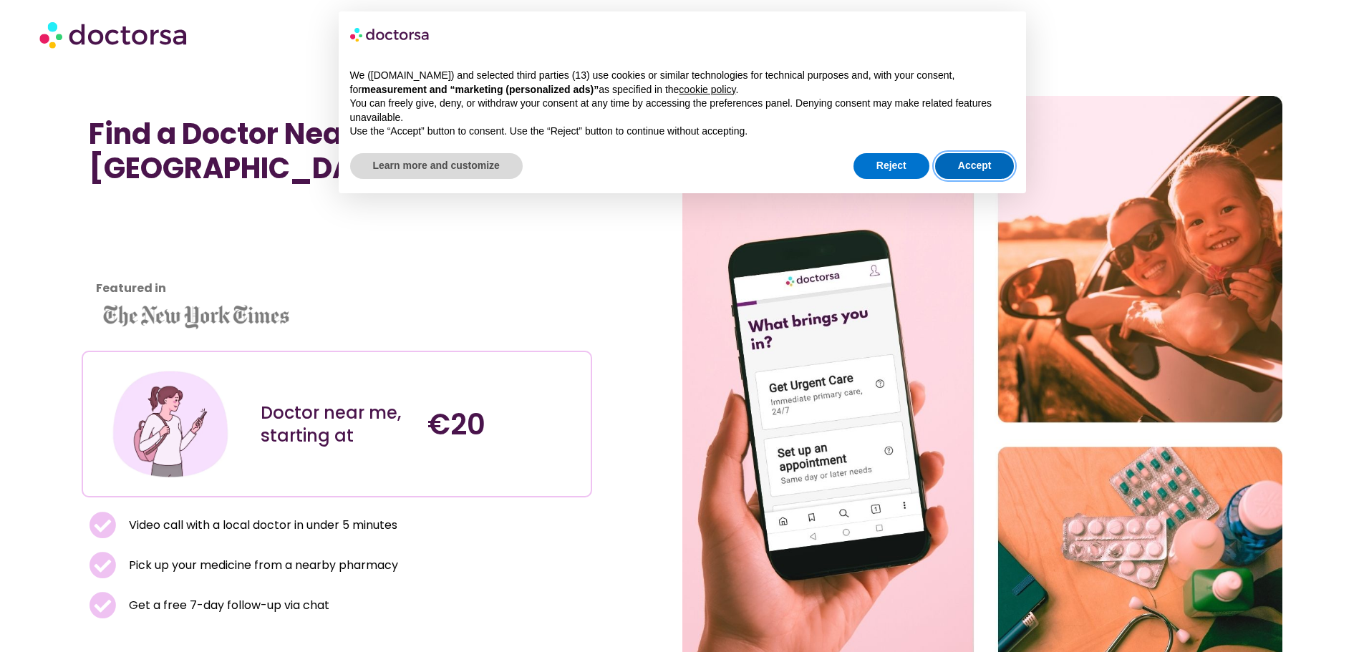
click at [965, 153] on button "Accept" at bounding box center [975, 166] width 80 height 26
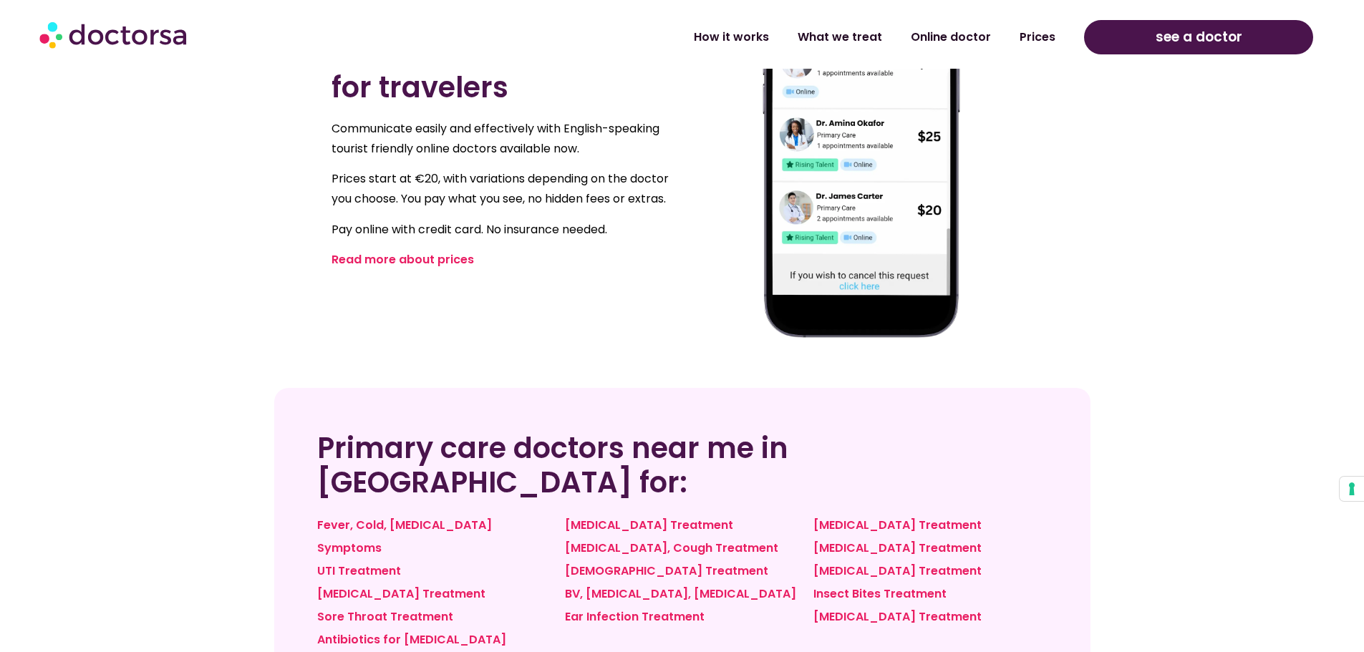
scroll to position [1003, 0]
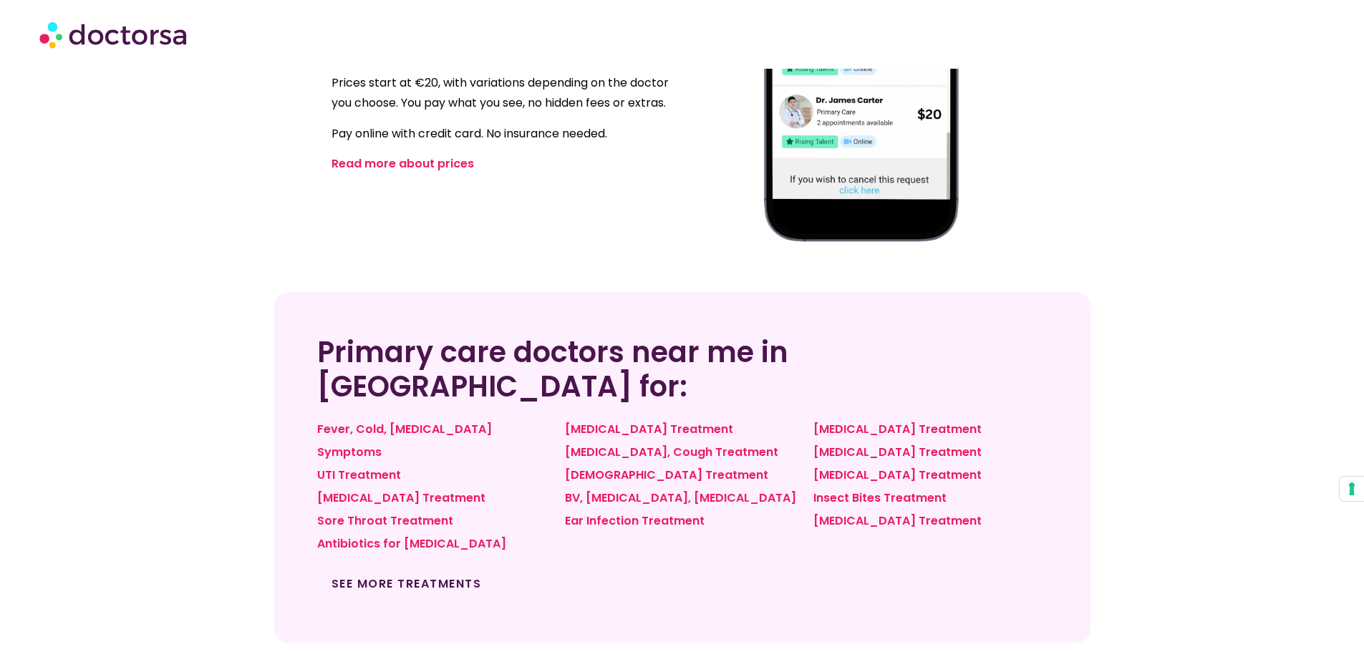
click at [437, 576] on link "See more treatments" at bounding box center [407, 584] width 150 height 16
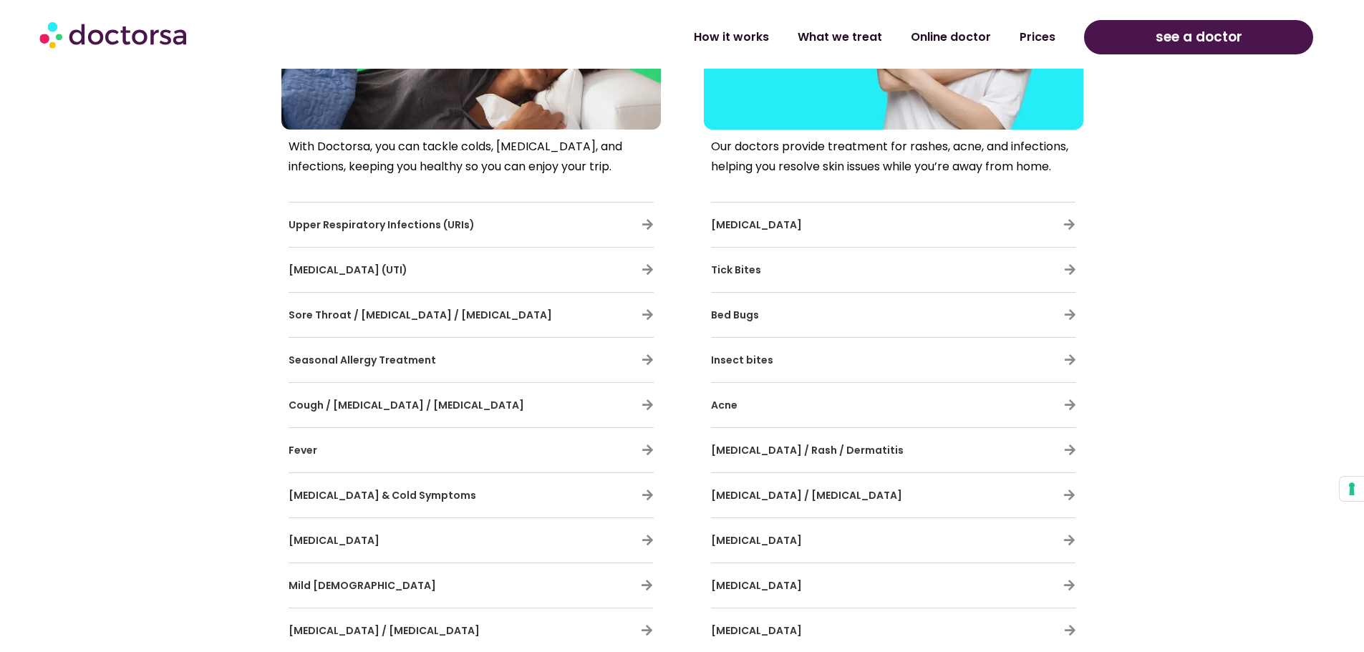
scroll to position [859, 0]
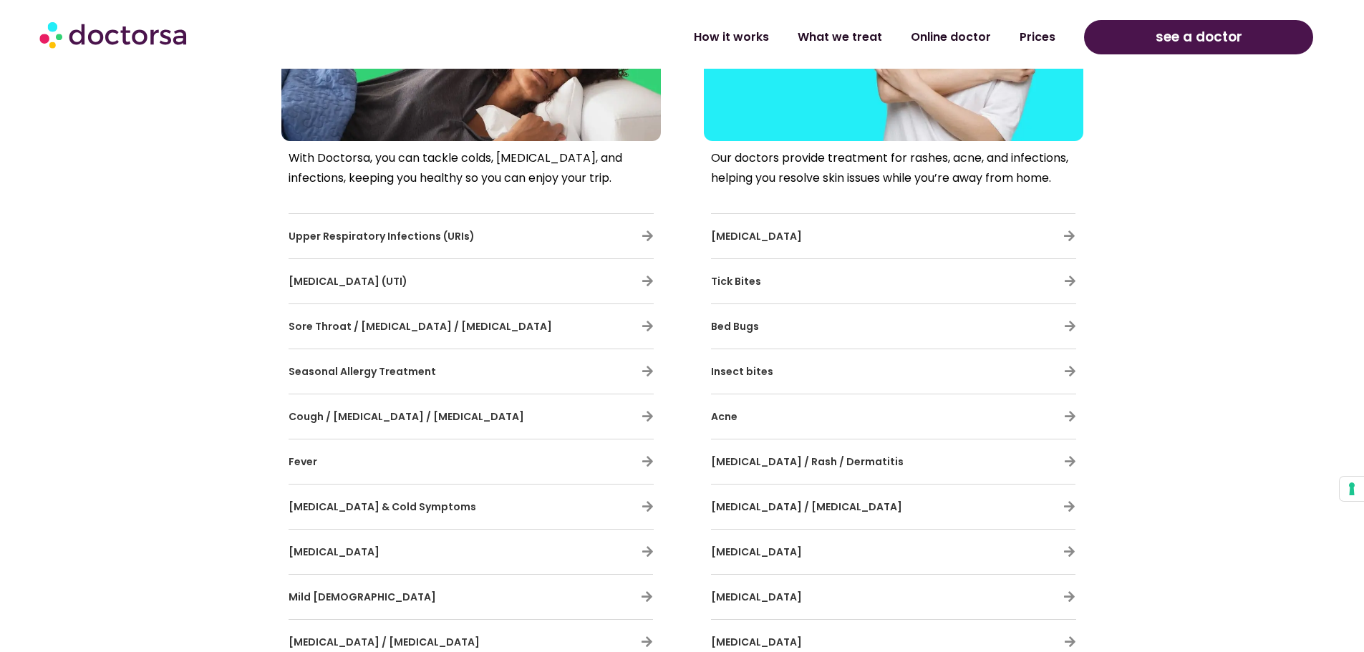
click at [387, 276] on span "[MEDICAL_DATA] (UTI)" at bounding box center [348, 281] width 119 height 14
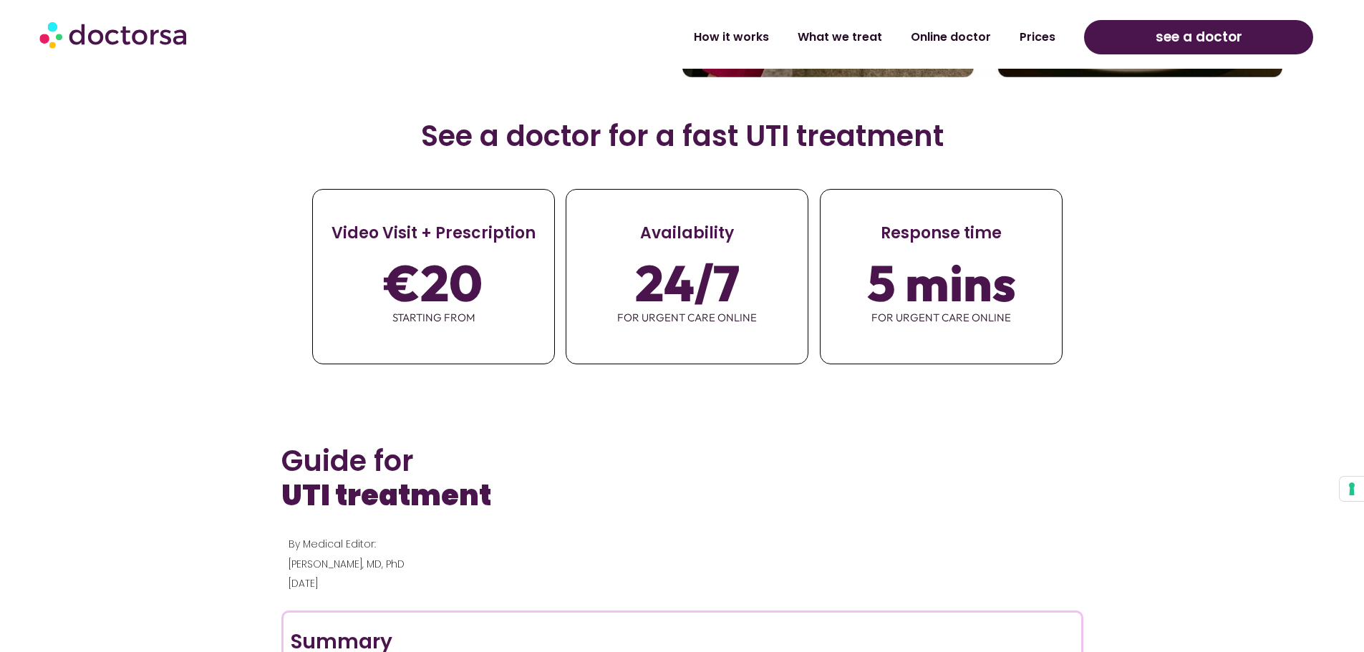
scroll to position [573, 0]
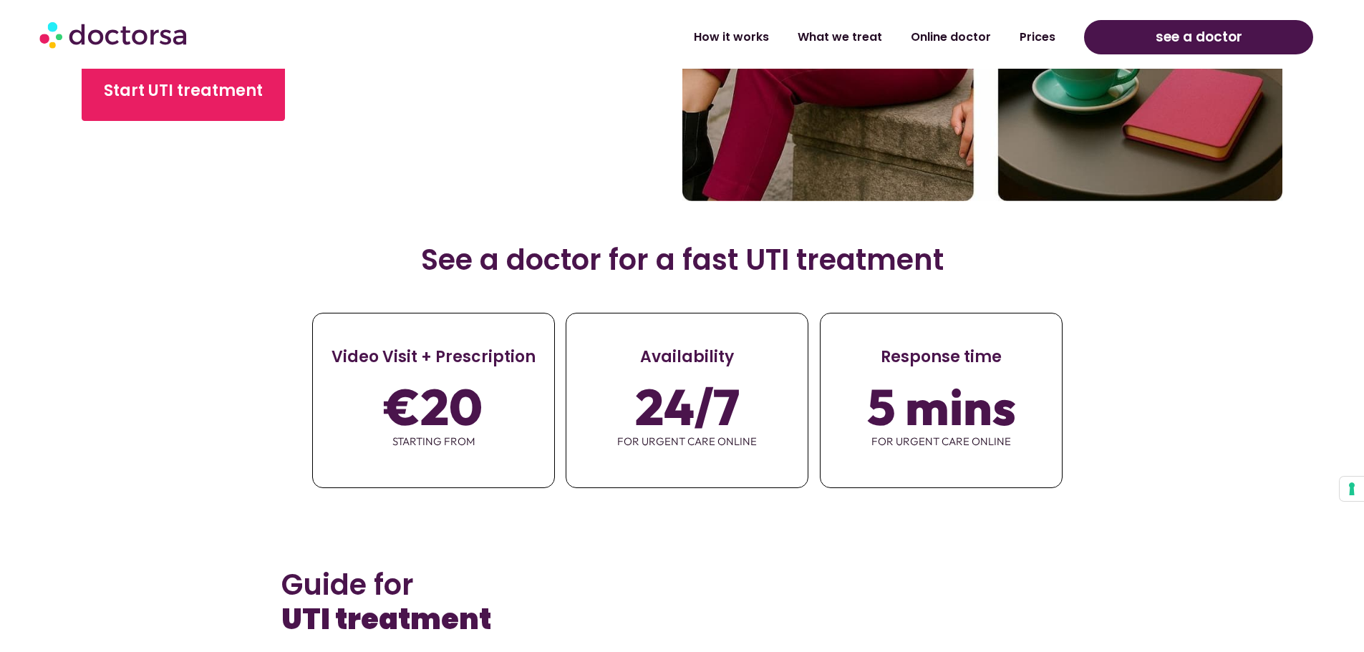
click at [444, 420] on span "€20" at bounding box center [434, 407] width 98 height 40
click at [538, 387] on div "€20 starting from" at bounding box center [433, 422] width 241 height 106
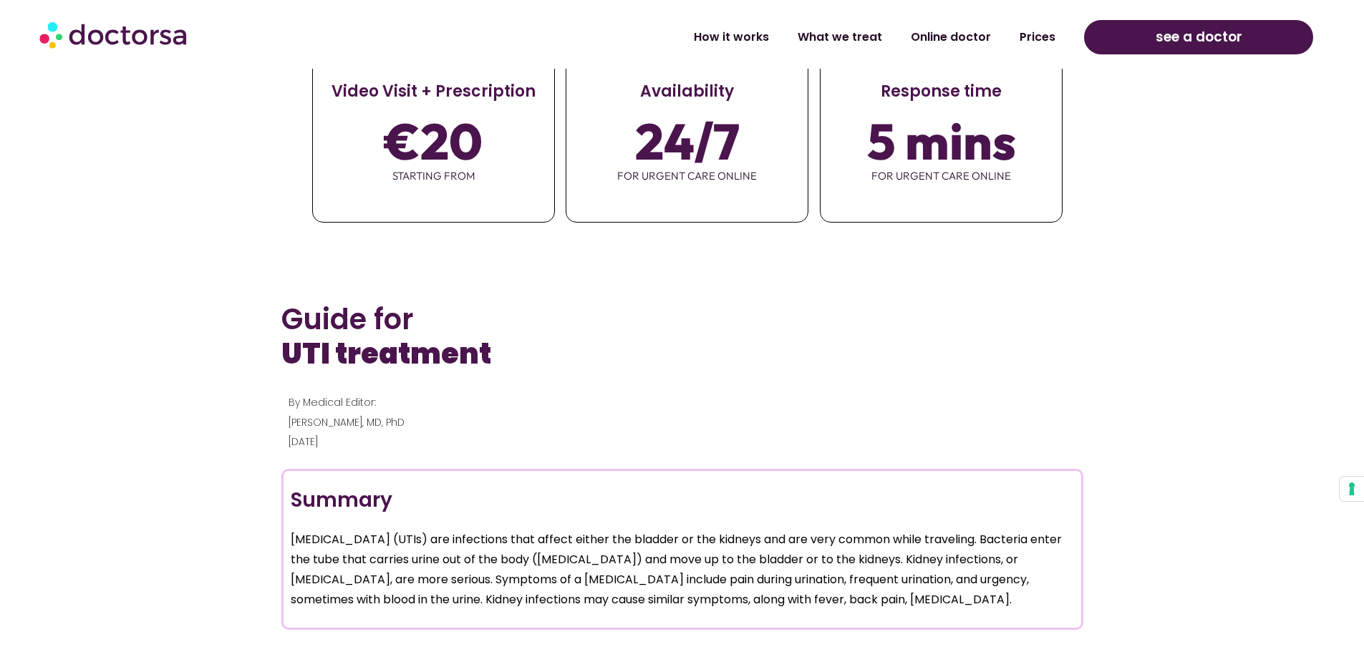
scroll to position [931, 0]
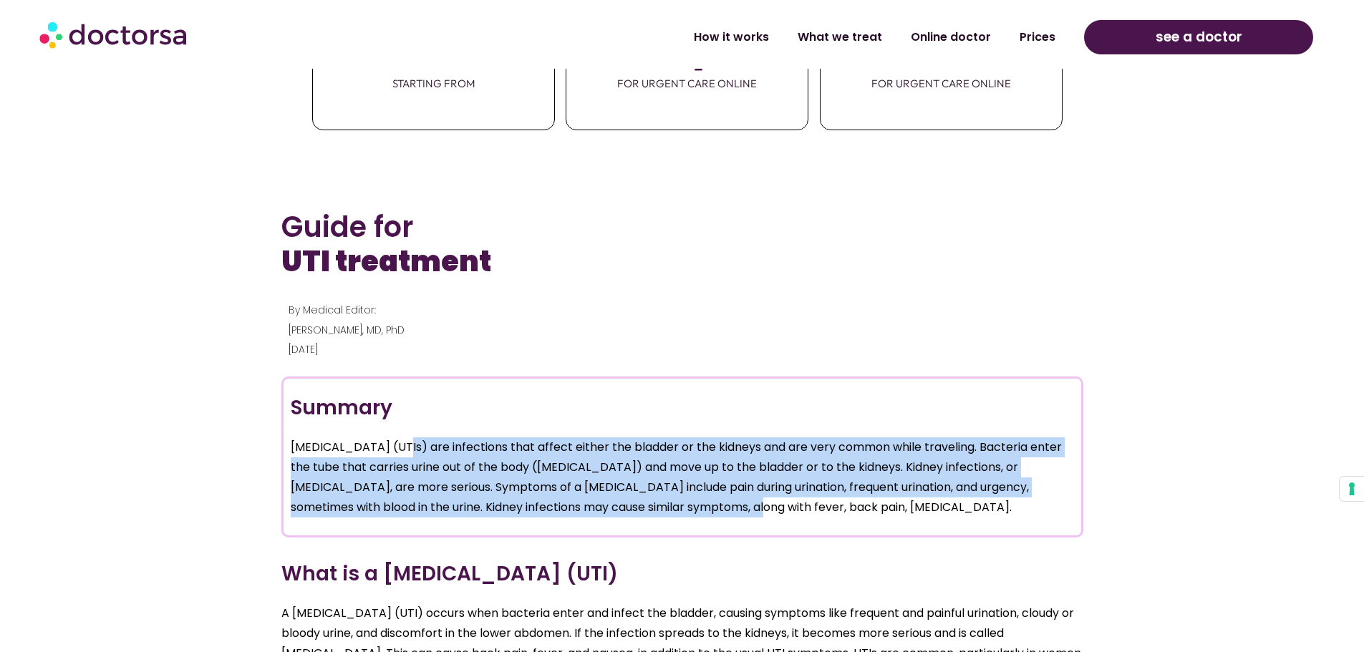
drag, startPoint x: 387, startPoint y: 450, endPoint x: 744, endPoint y: 515, distance: 363.3
click at [744, 515] on p "Urinary tract infections (UTIs) are infections that affect either the bladder o…" at bounding box center [683, 478] width 784 height 80
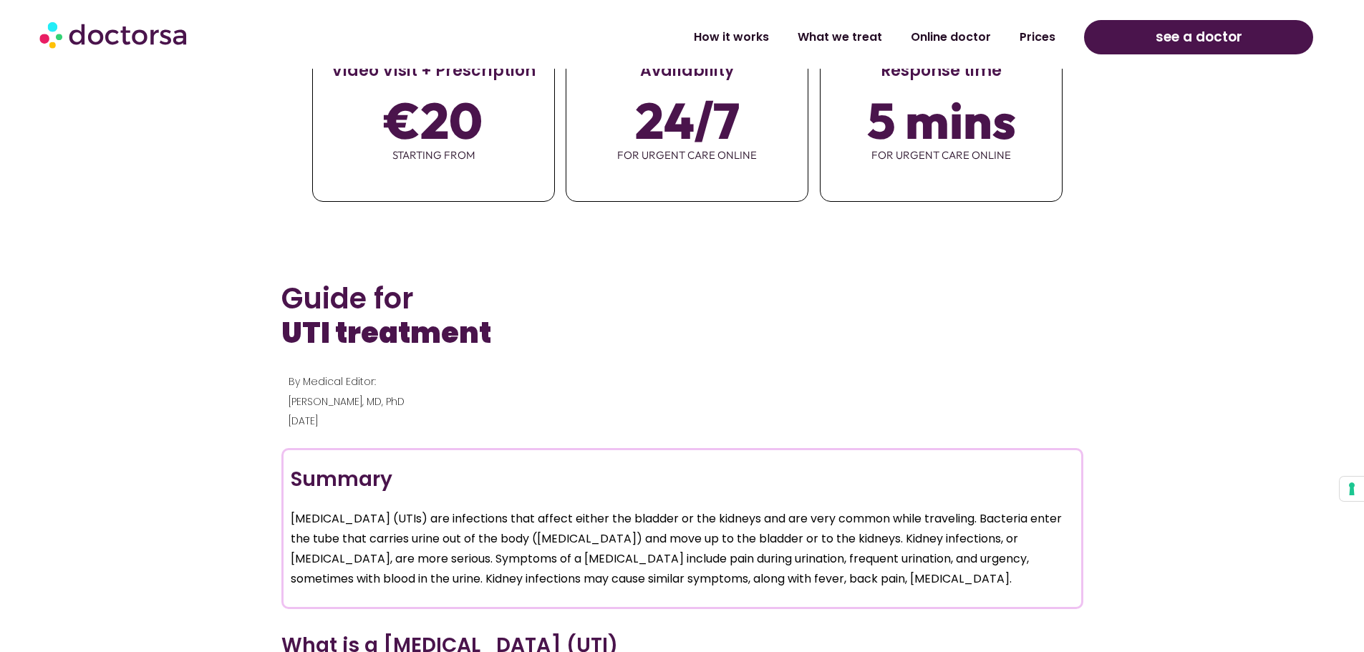
click at [345, 413] on p "May, 2024" at bounding box center [683, 421] width 788 height 20
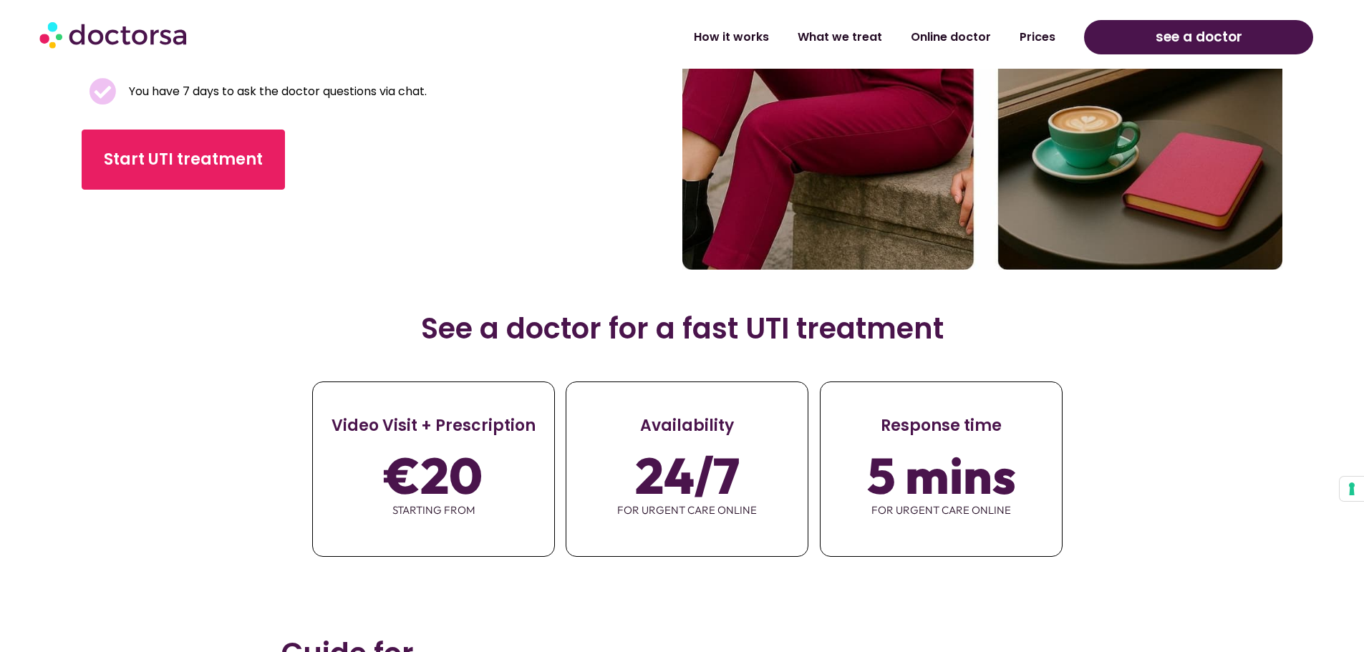
scroll to position [501, 0]
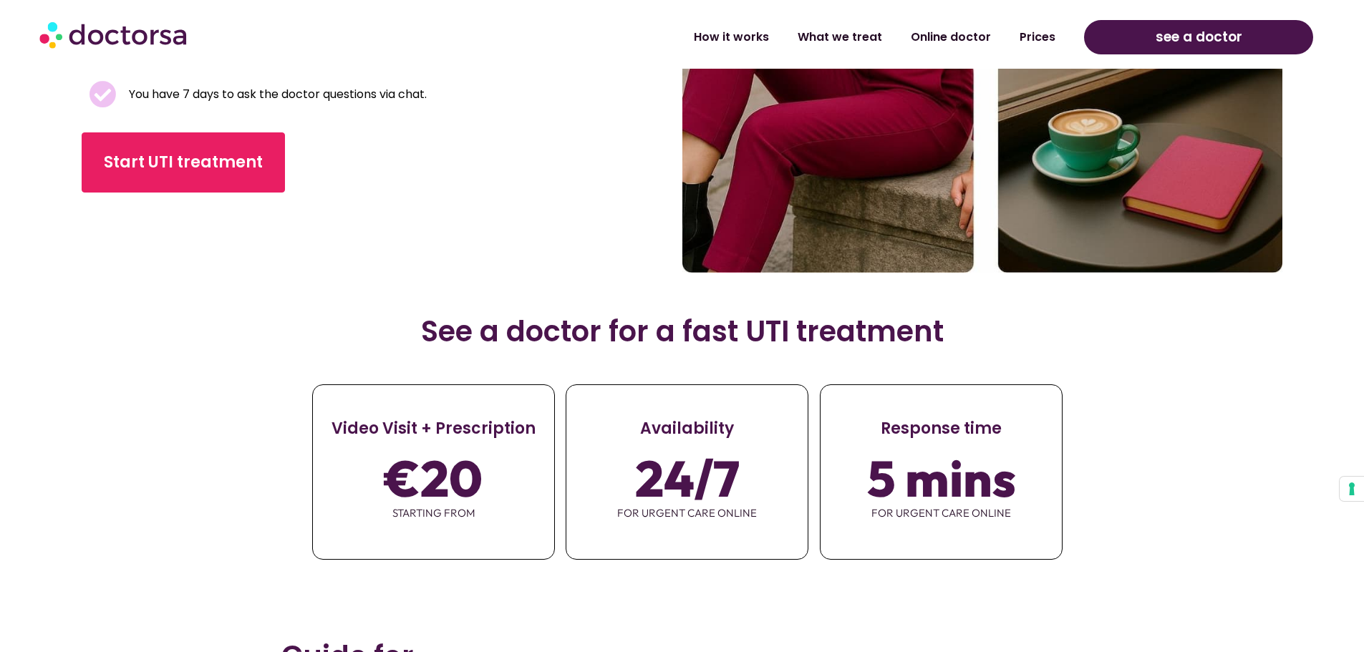
click at [684, 462] on span "24/7" at bounding box center [687, 478] width 105 height 40
click at [926, 506] on span "for urgent care online" at bounding box center [941, 513] width 241 height 30
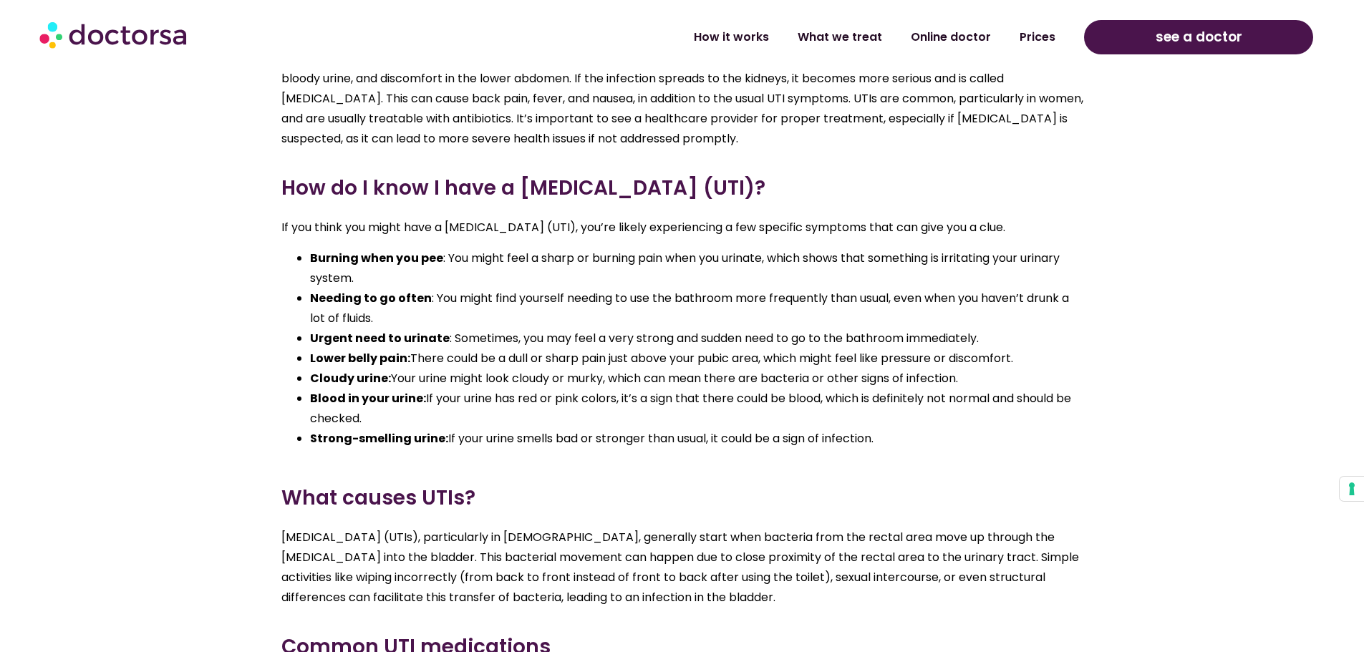
scroll to position [1647, 0]
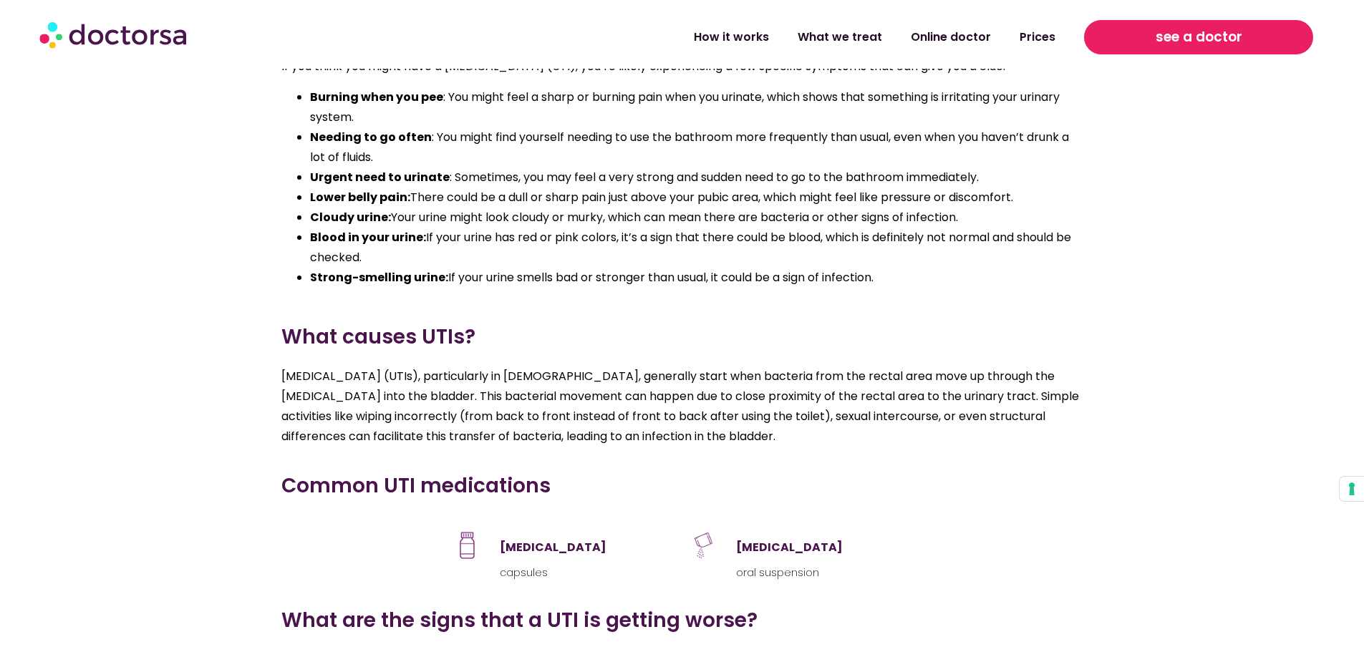
drag, startPoint x: 1199, startPoint y: 48, endPoint x: 1198, endPoint y: 58, distance: 10.1
click at [1199, 48] on span "see a doctor" at bounding box center [1199, 37] width 87 height 23
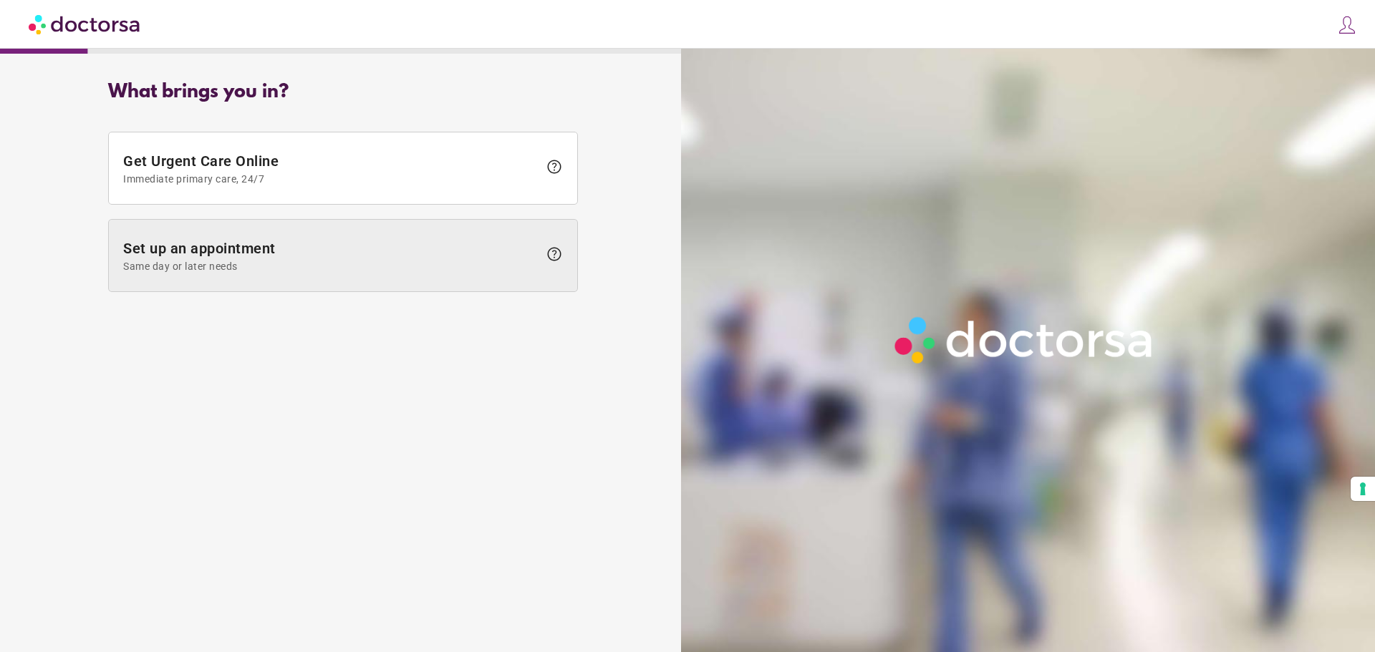
click at [283, 249] on span "Set up an appointment Same day or later needs" at bounding box center [330, 256] width 415 height 32
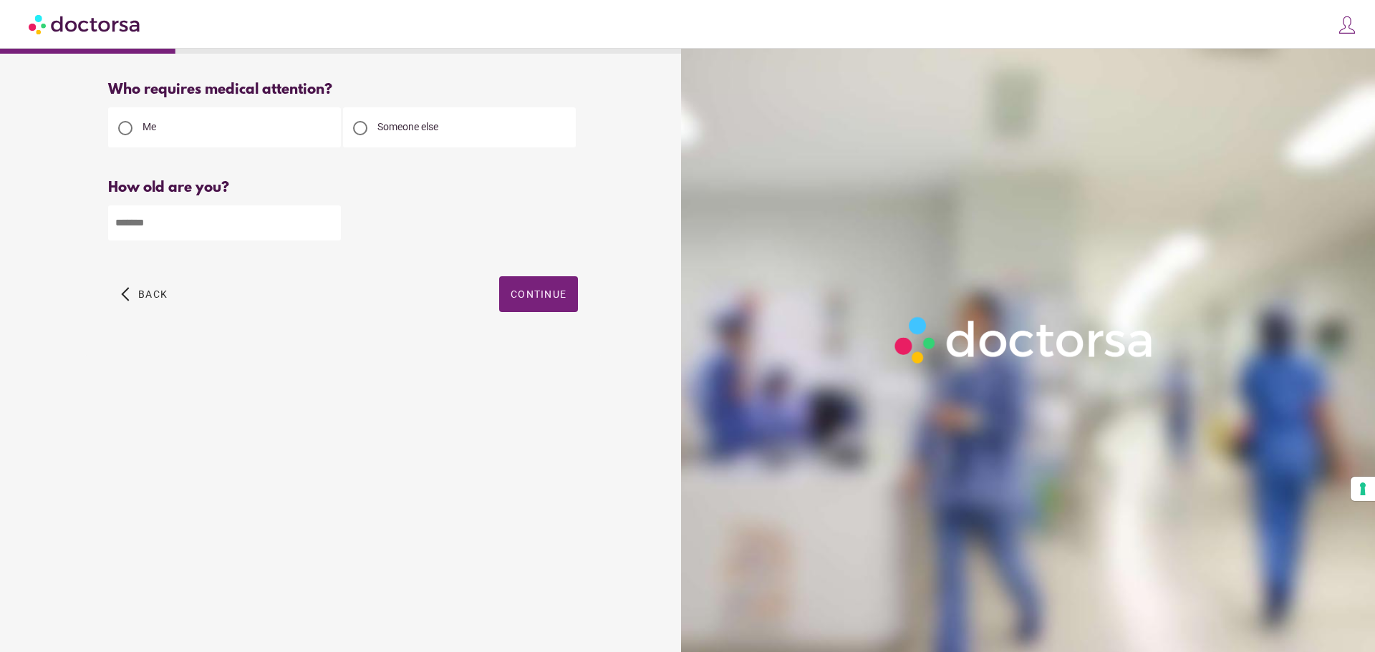
click at [427, 136] on div "Someone else" at bounding box center [459, 127] width 233 height 40
click at [372, 125] on div at bounding box center [360, 128] width 29 height 29
click at [222, 231] on input "number" at bounding box center [224, 223] width 233 height 35
type input "**"
click at [548, 280] on span "button" at bounding box center [538, 294] width 79 height 36
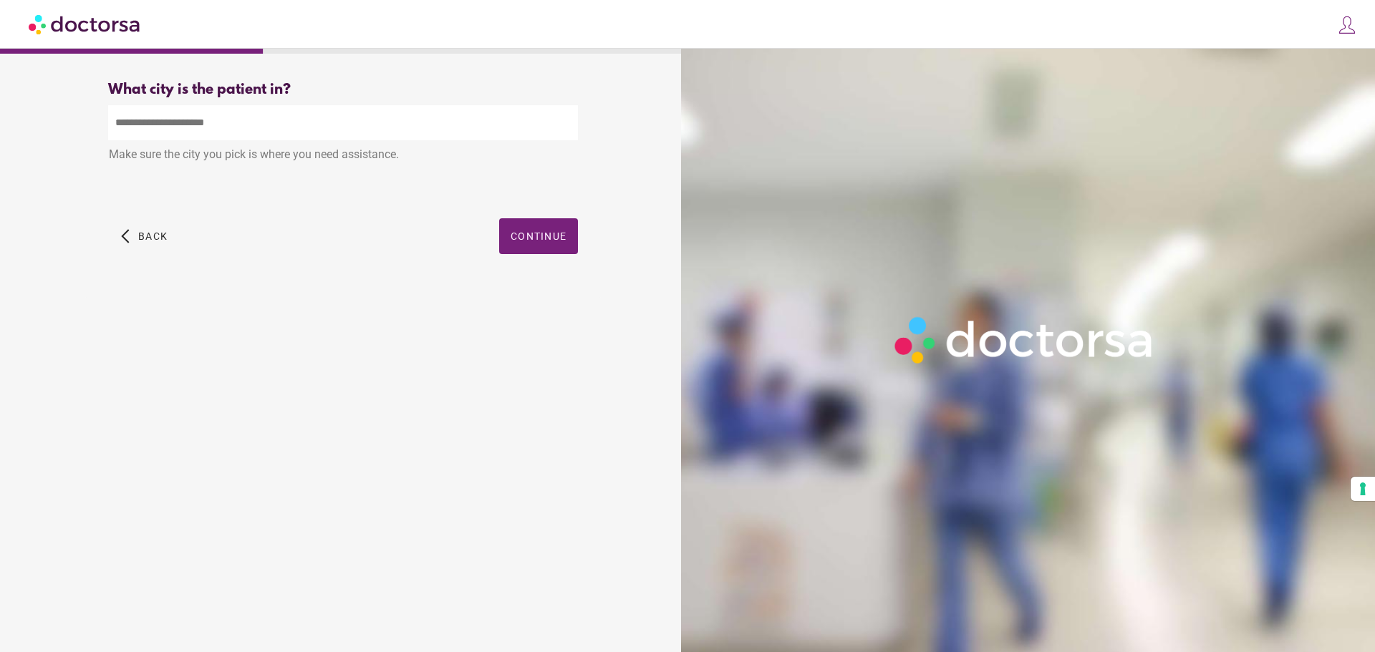
click at [252, 130] on input "text" at bounding box center [343, 122] width 470 height 35
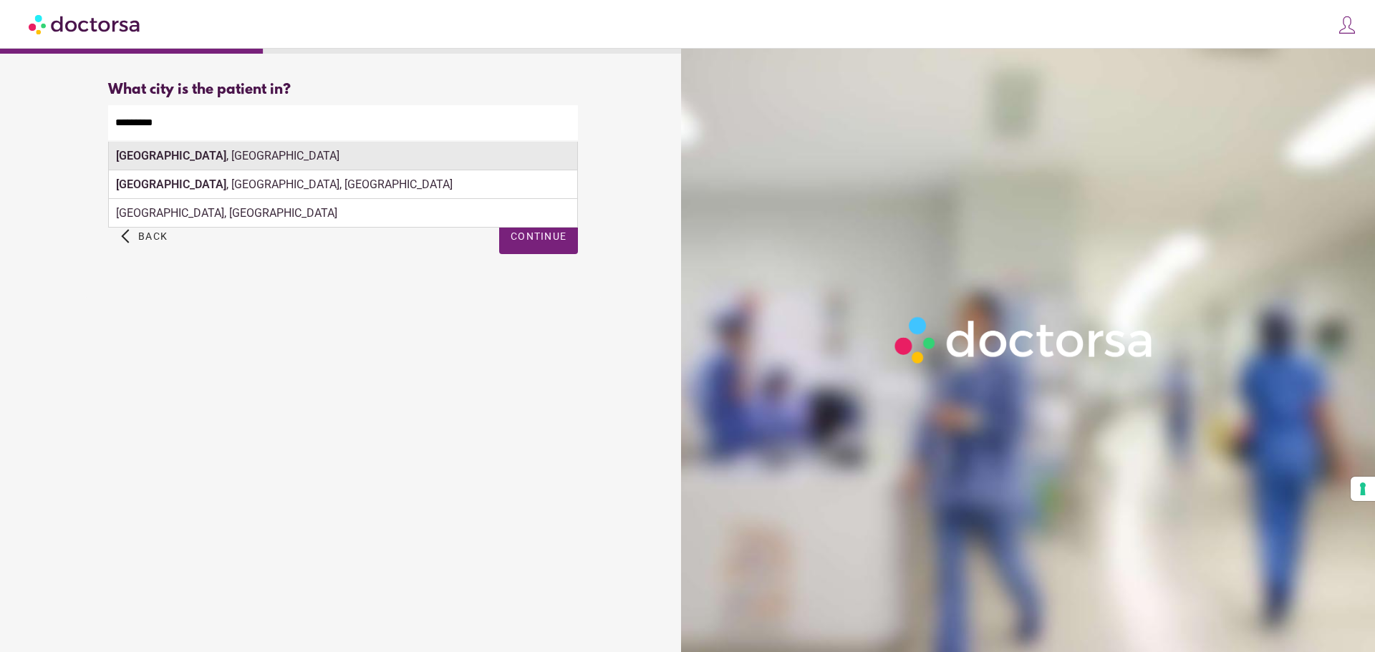
click at [181, 160] on div "Nuremberg , Germany" at bounding box center [343, 156] width 468 height 29
type input "**********"
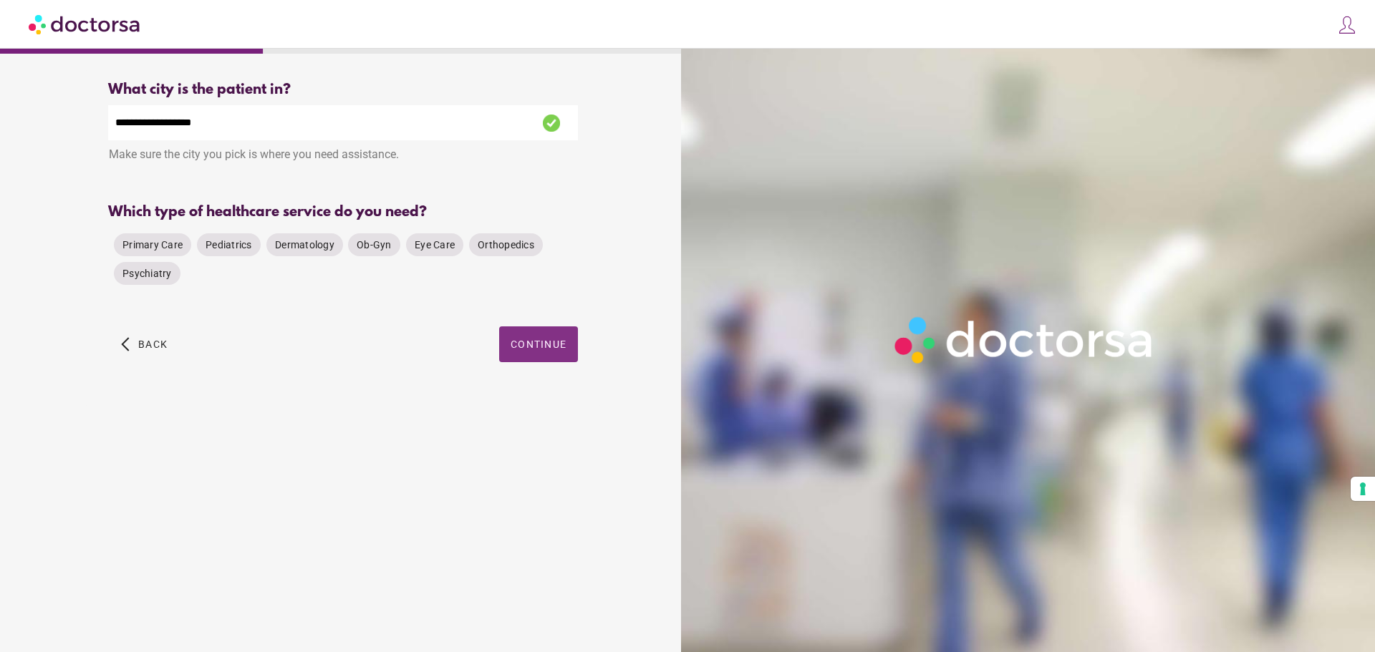
click at [559, 355] on span "button" at bounding box center [538, 345] width 79 height 36
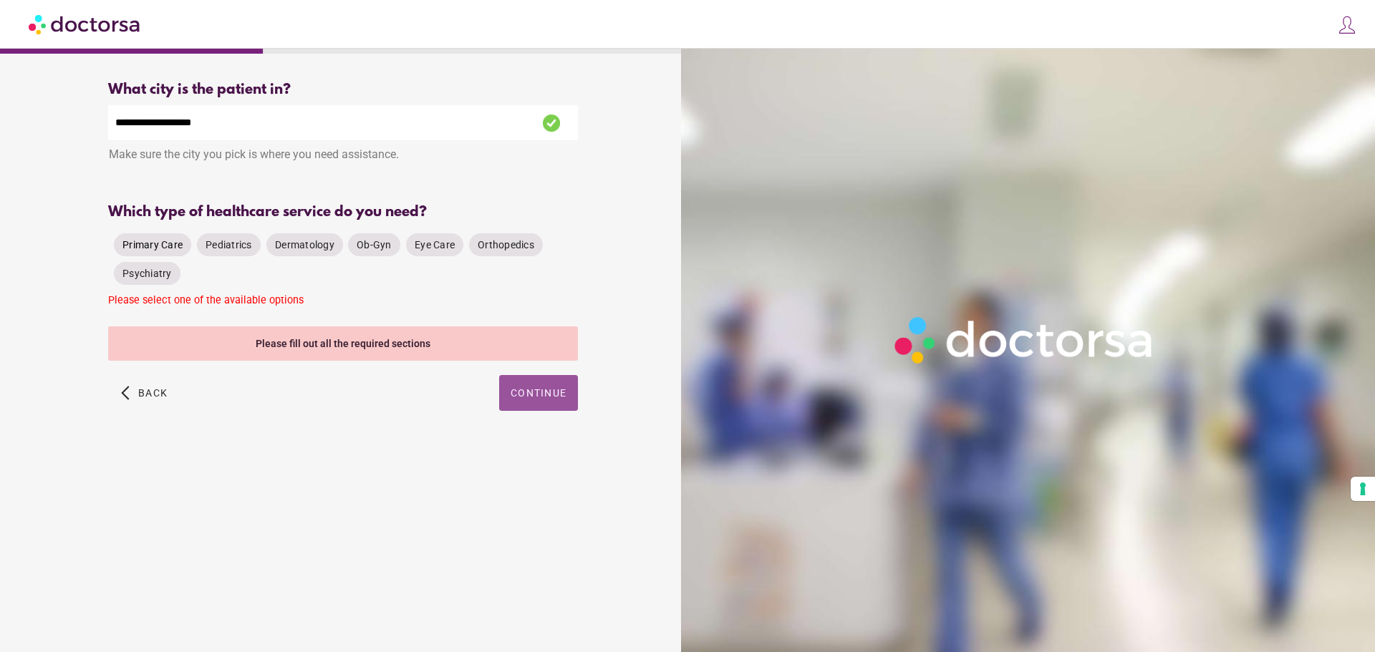
click at [177, 239] on div "Primary Care" at bounding box center [152, 244] width 77 height 23
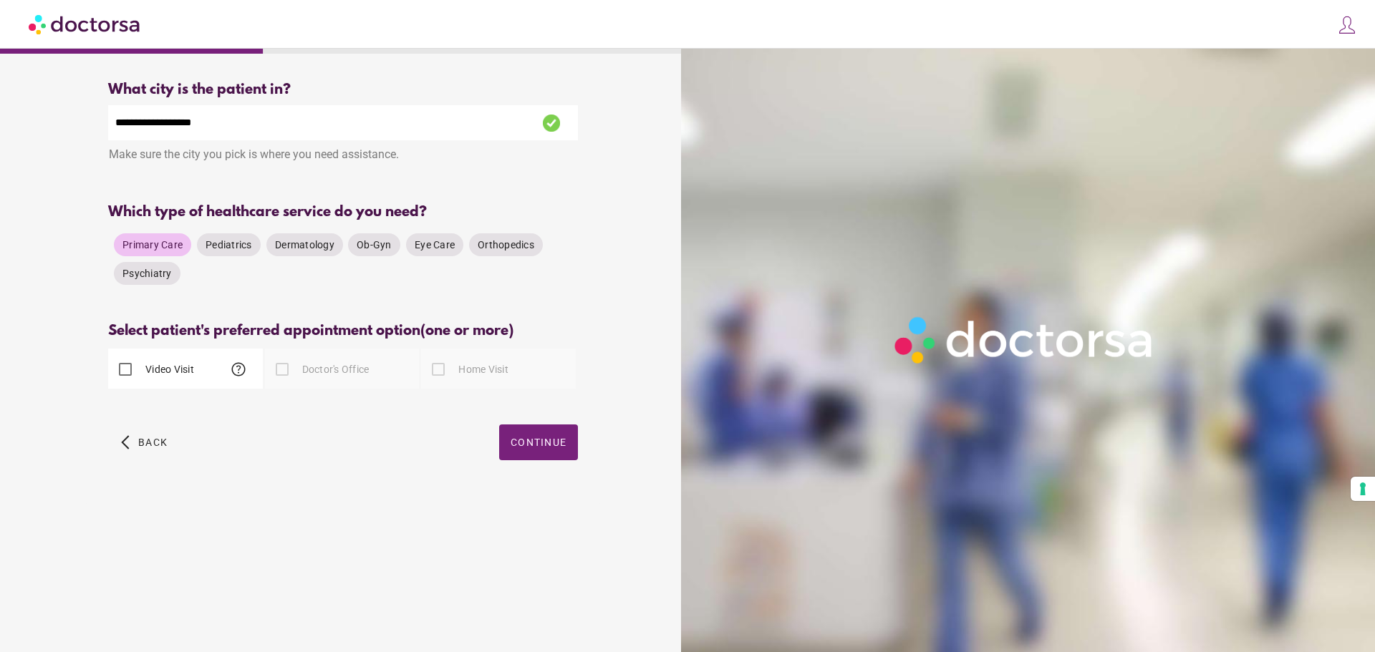
click at [163, 365] on label "Video Visit" at bounding box center [169, 369] width 52 height 14
click at [551, 436] on span "button" at bounding box center [538, 443] width 79 height 36
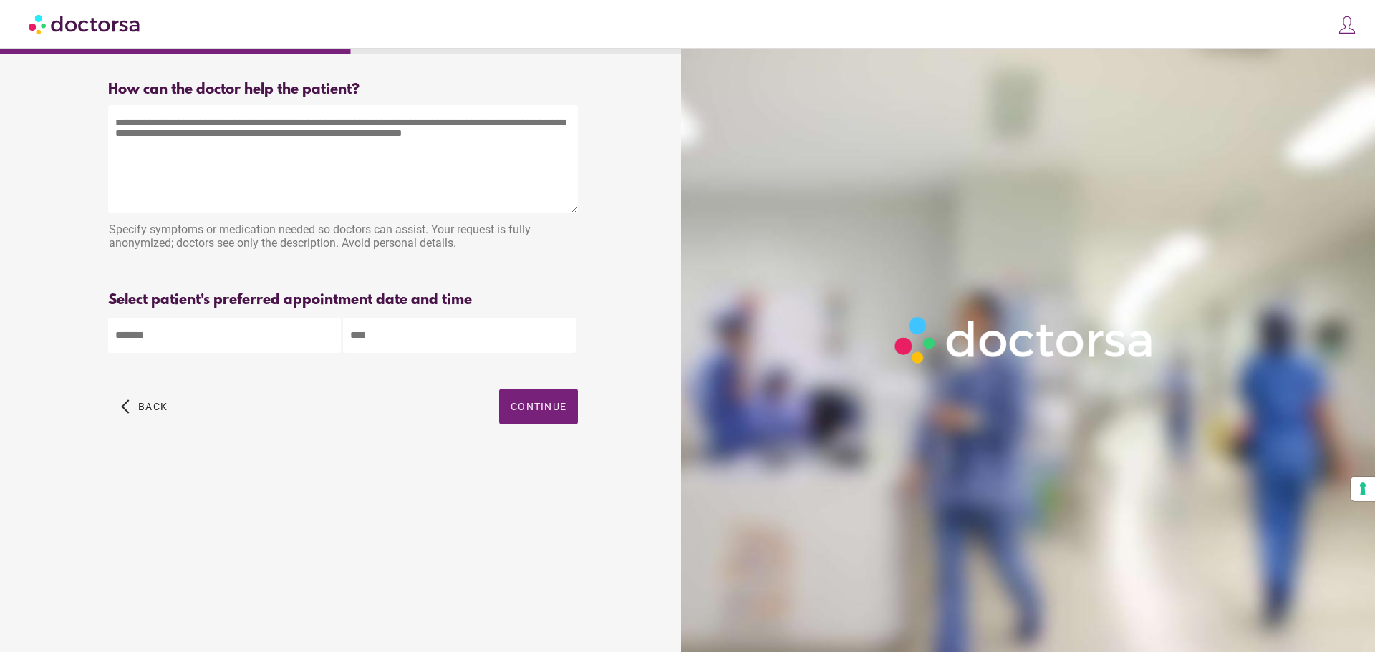
click at [244, 327] on body "**********" at bounding box center [687, 326] width 1375 height 652
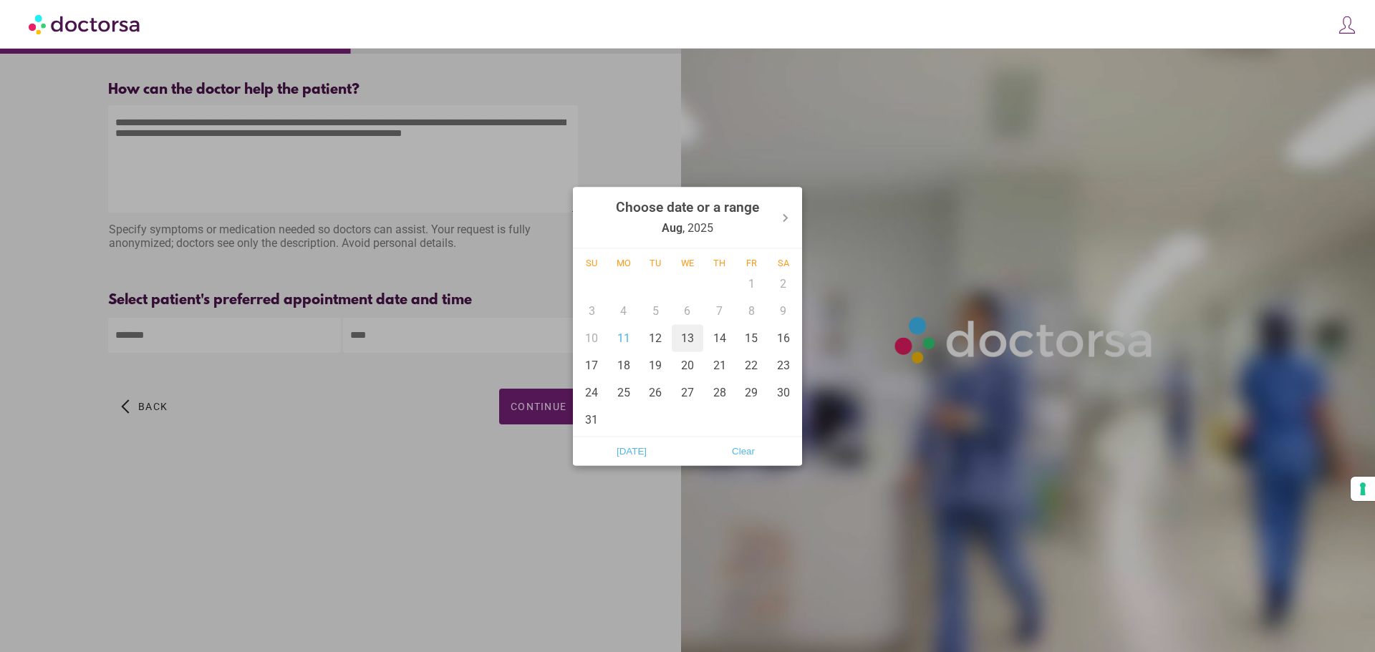
click at [685, 342] on div "13" at bounding box center [688, 337] width 32 height 27
type input "******"
click at [440, 339] on div at bounding box center [687, 326] width 1375 height 652
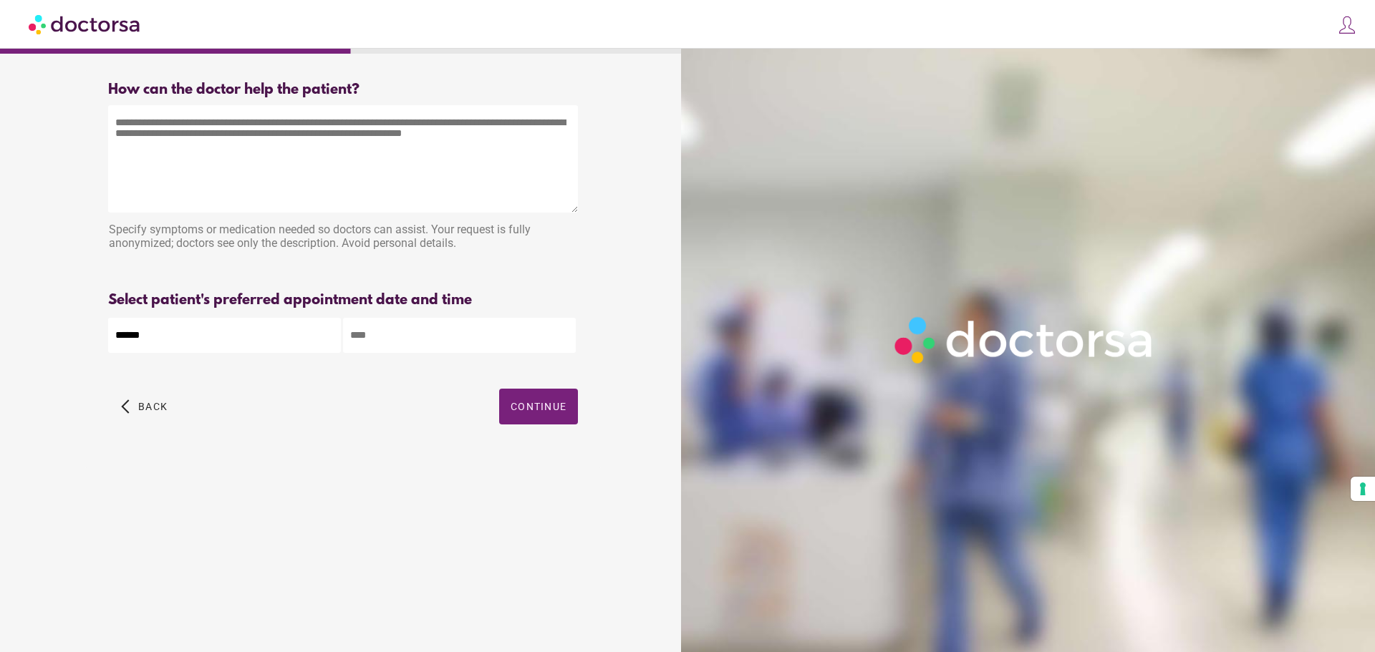
click at [466, 347] on input "text" at bounding box center [459, 335] width 233 height 35
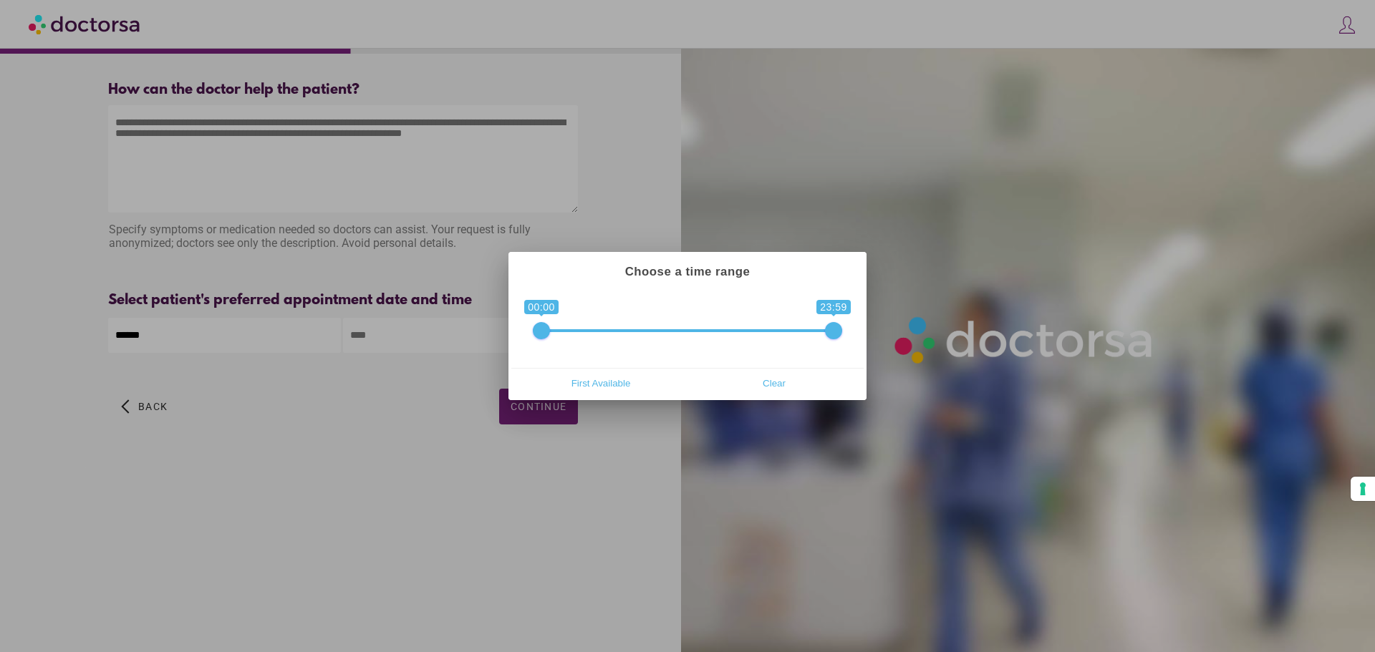
drag, startPoint x: 833, startPoint y: 319, endPoint x: 801, endPoint y: 324, distance: 32.5
click at [801, 324] on span "0 1 00:00 23:59 00:00 — 23:59" at bounding box center [687, 322] width 309 height 36
drag, startPoint x: 827, startPoint y: 330, endPoint x: 617, endPoint y: 328, distance: 209.1
click at [617, 328] on span "0 1 00:00 07:00 00:00 — 07:00" at bounding box center [687, 322] width 309 height 36
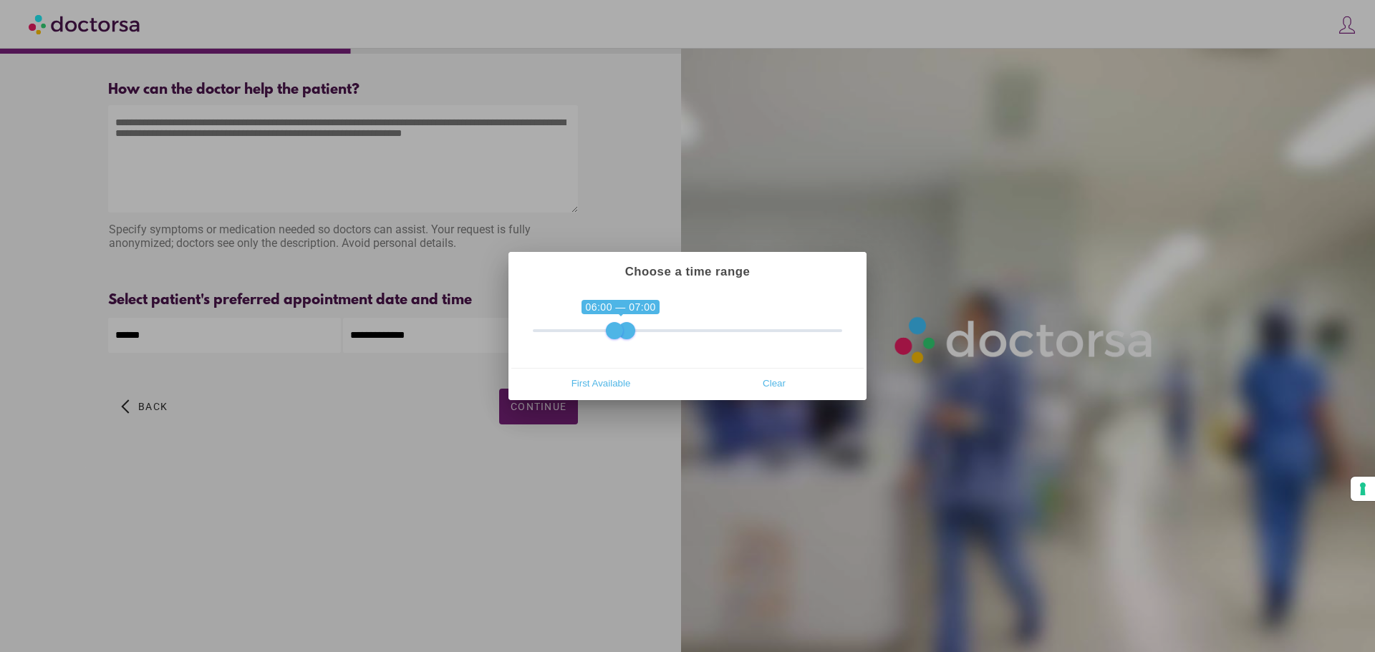
drag, startPoint x: 544, startPoint y: 328, endPoint x: 612, endPoint y: 341, distance: 70.0
click at [612, 341] on div "**********" at bounding box center [687, 328] width 352 height 79
type input "**********"
drag, startPoint x: 626, startPoint y: 329, endPoint x: 657, endPoint y: 327, distance: 30.8
click at [657, 327] on span at bounding box center [663, 330] width 17 height 17
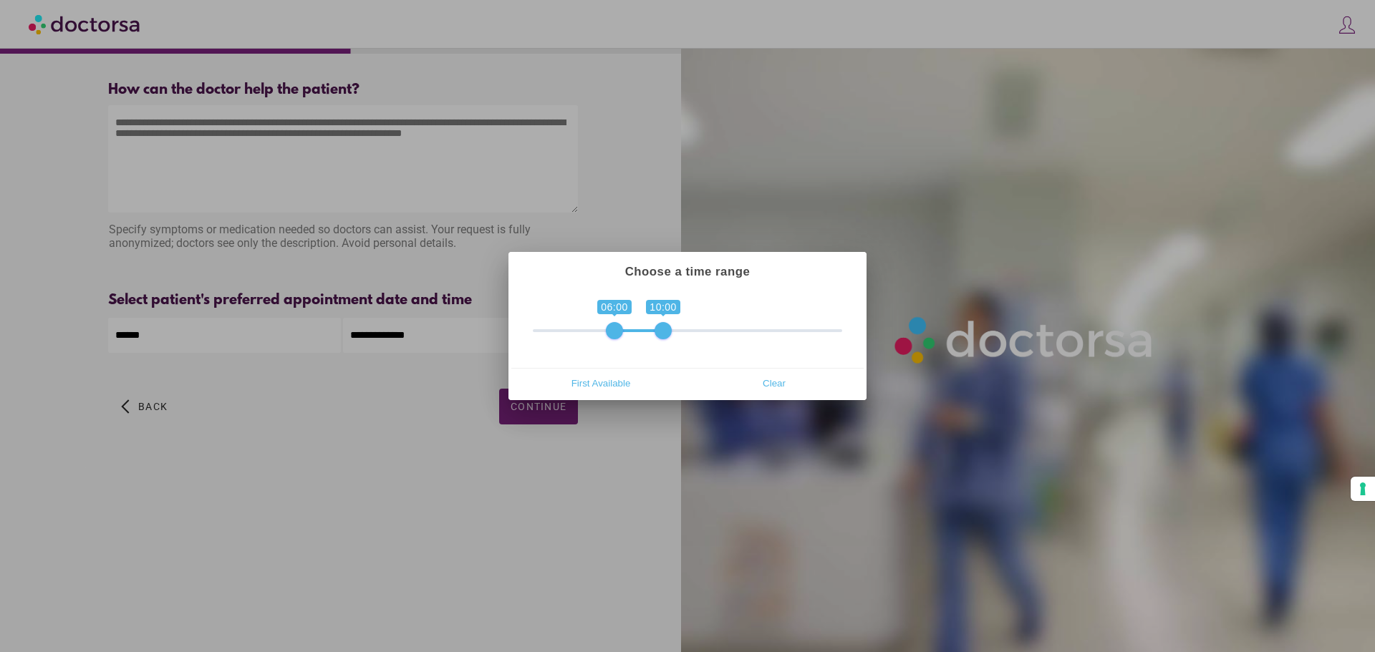
click at [610, 485] on div at bounding box center [687, 326] width 1375 height 652
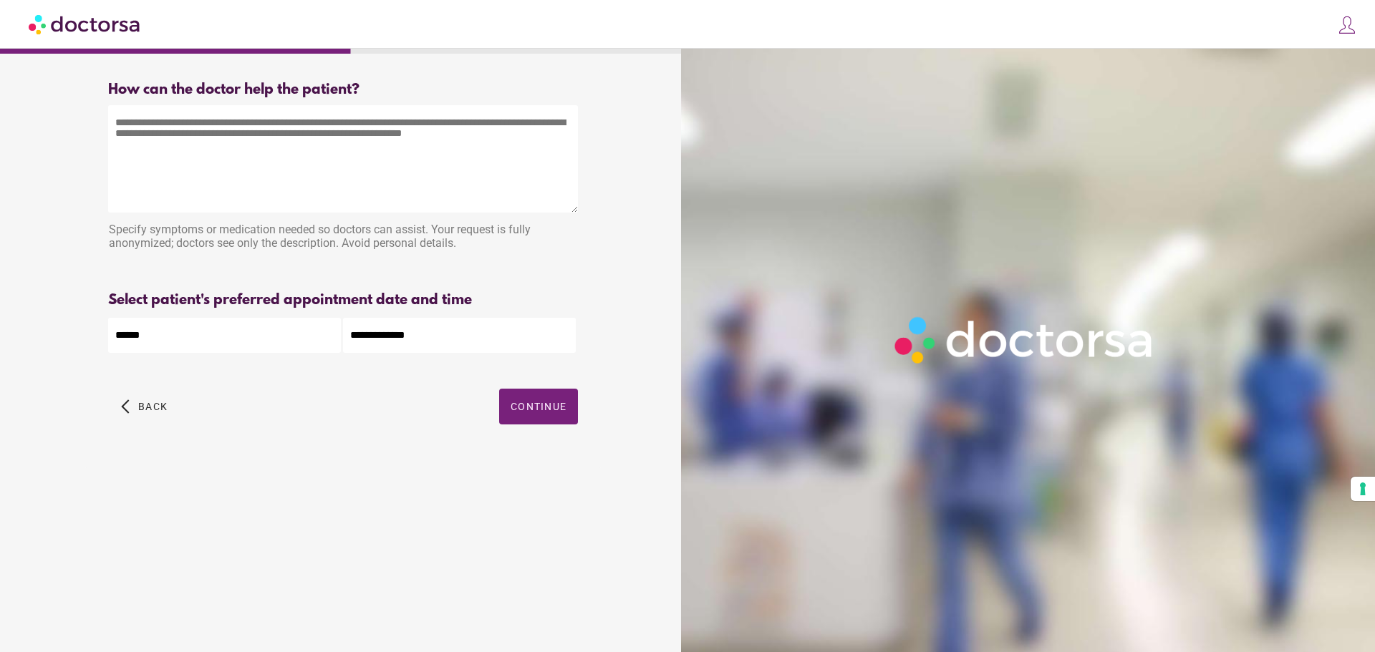
click at [311, 153] on textarea at bounding box center [343, 158] width 470 height 107
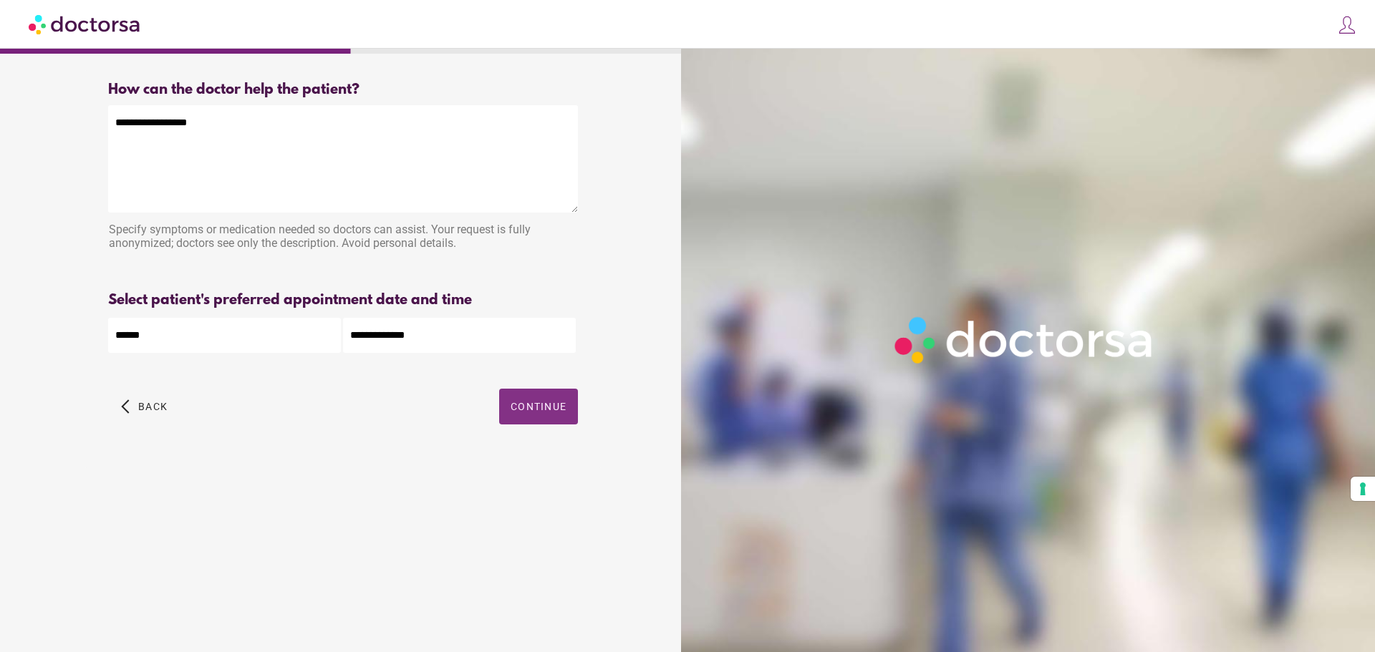
type textarea "**********"
click at [543, 422] on span "button" at bounding box center [538, 407] width 79 height 36
